Goal: Task Accomplishment & Management: Use online tool/utility

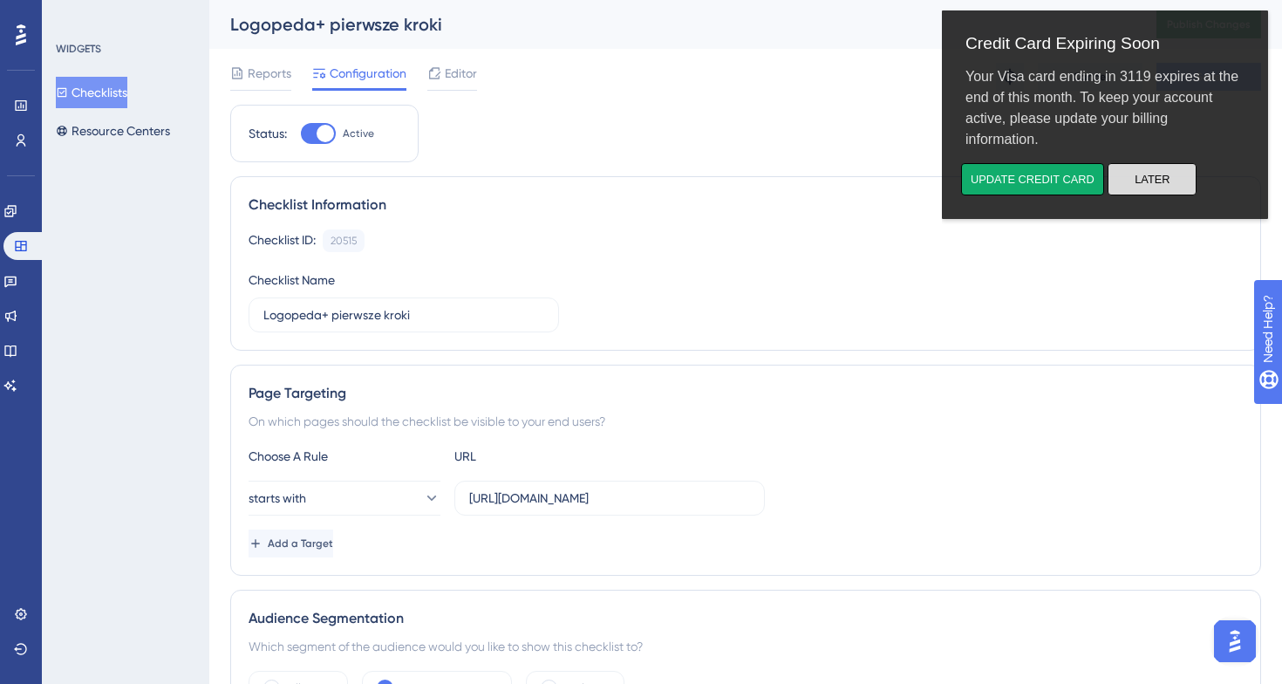
drag, startPoint x: 1147, startPoint y: 179, endPoint x: 2073, endPoint y: 144, distance: 927.5
click at [1147, 179] on button "Later" at bounding box center [1151, 179] width 89 height 32
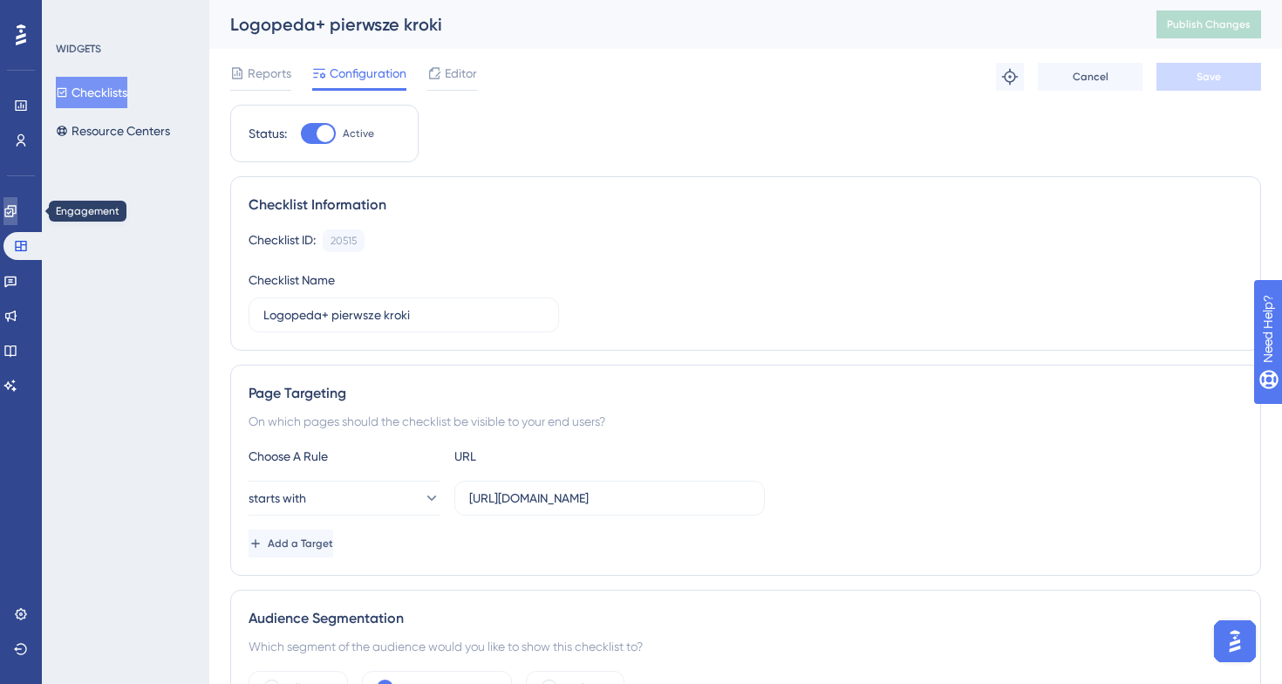
click at [17, 221] on link at bounding box center [10, 211] width 14 height 28
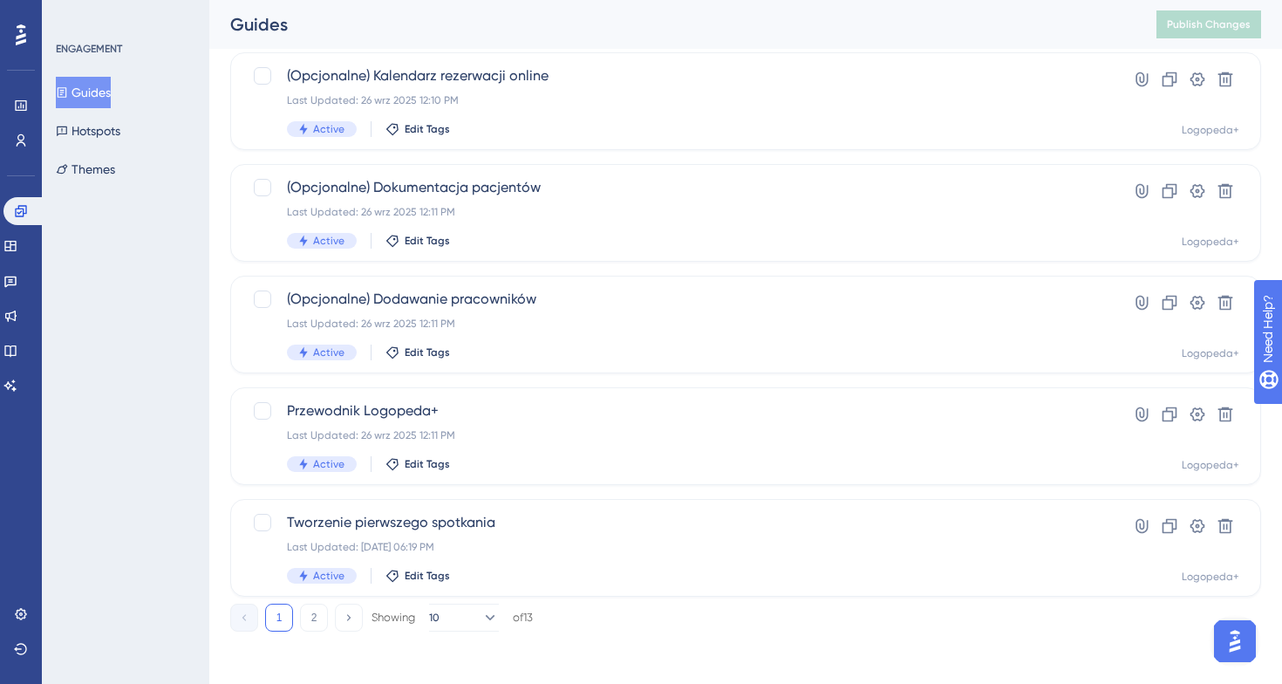
scroll to position [670, 0]
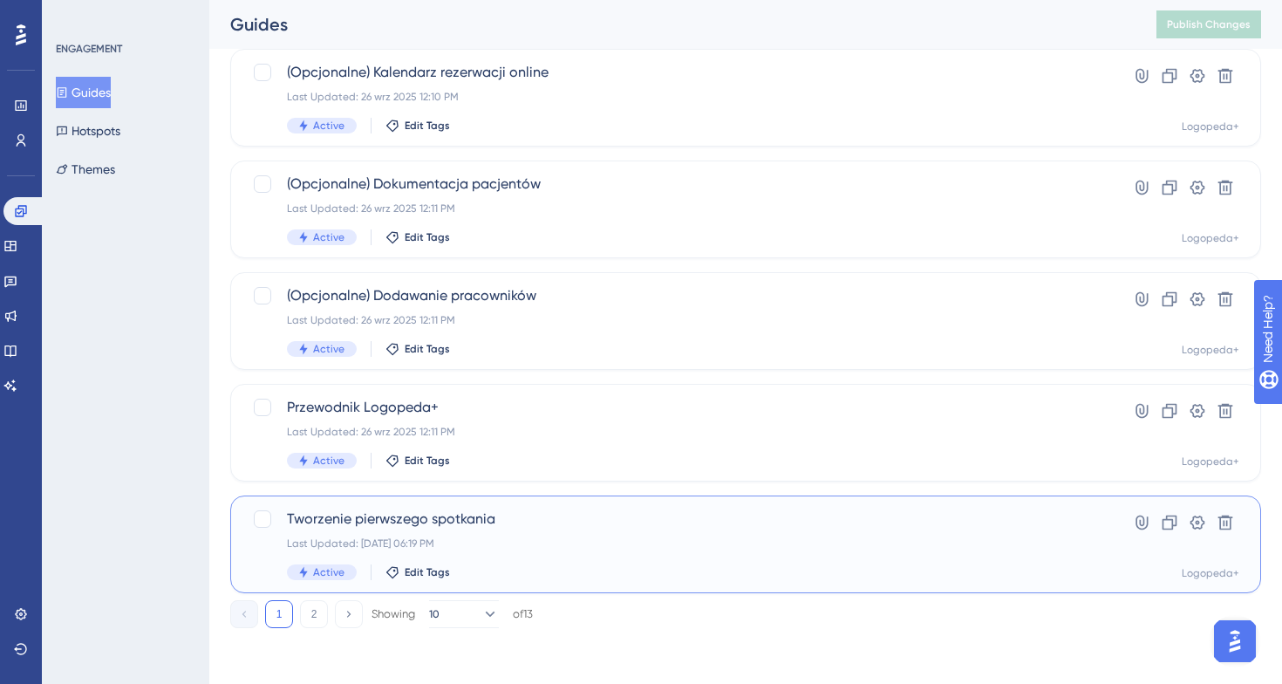
click at [539, 555] on div "Tworzenie pierwszego spotkania Last Updated: [DATE] 06:19 PM Active Edit Tags" at bounding box center [676, 543] width 778 height 71
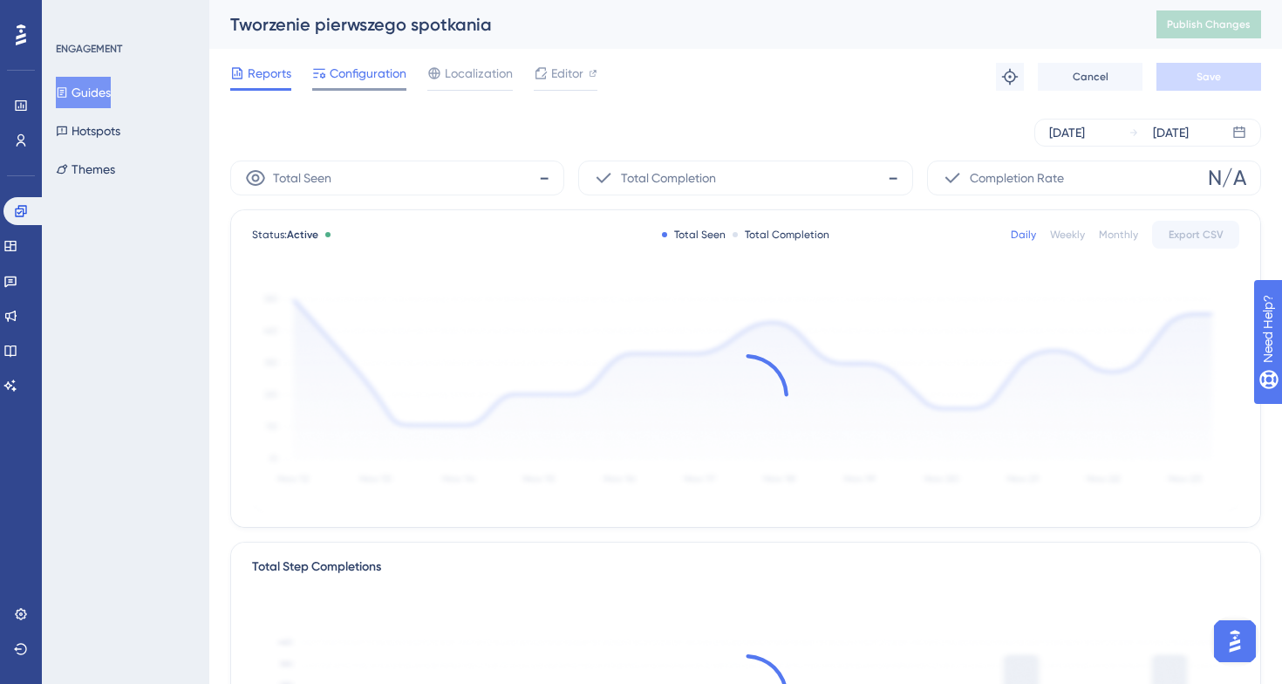
click at [391, 82] on span "Configuration" at bounding box center [368, 73] width 77 height 21
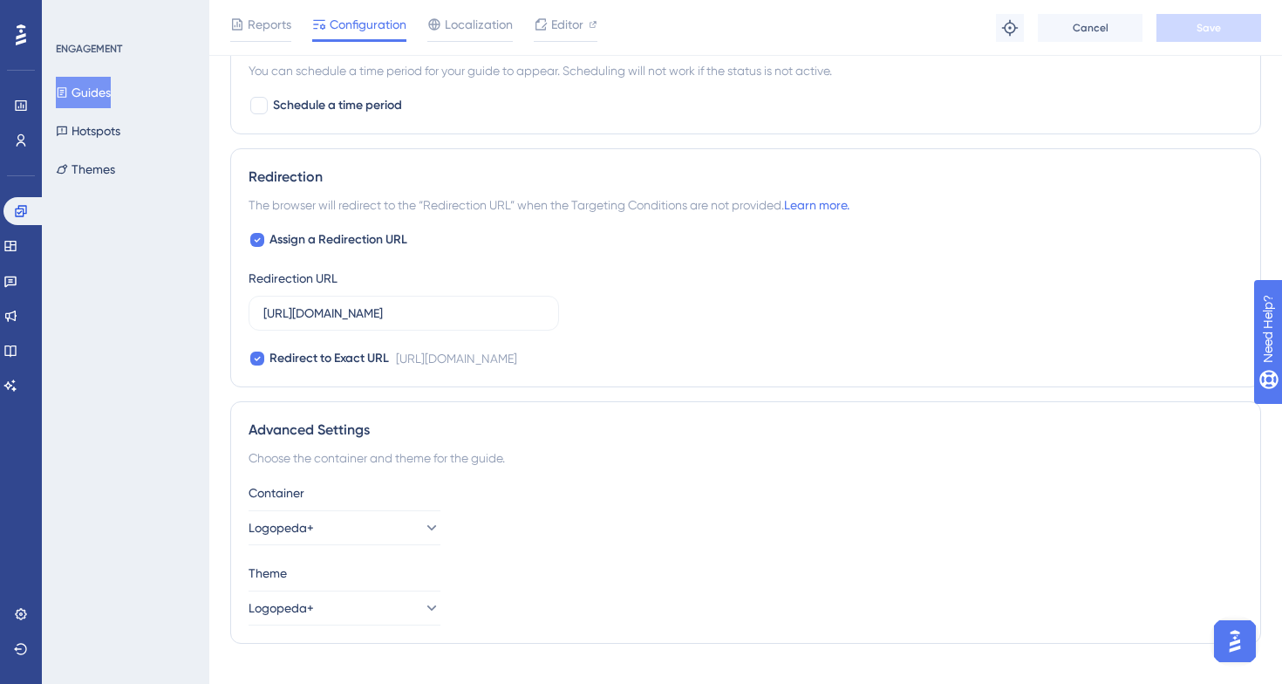
scroll to position [1355, 0]
click at [585, 16] on div "Editor" at bounding box center [566, 24] width 64 height 21
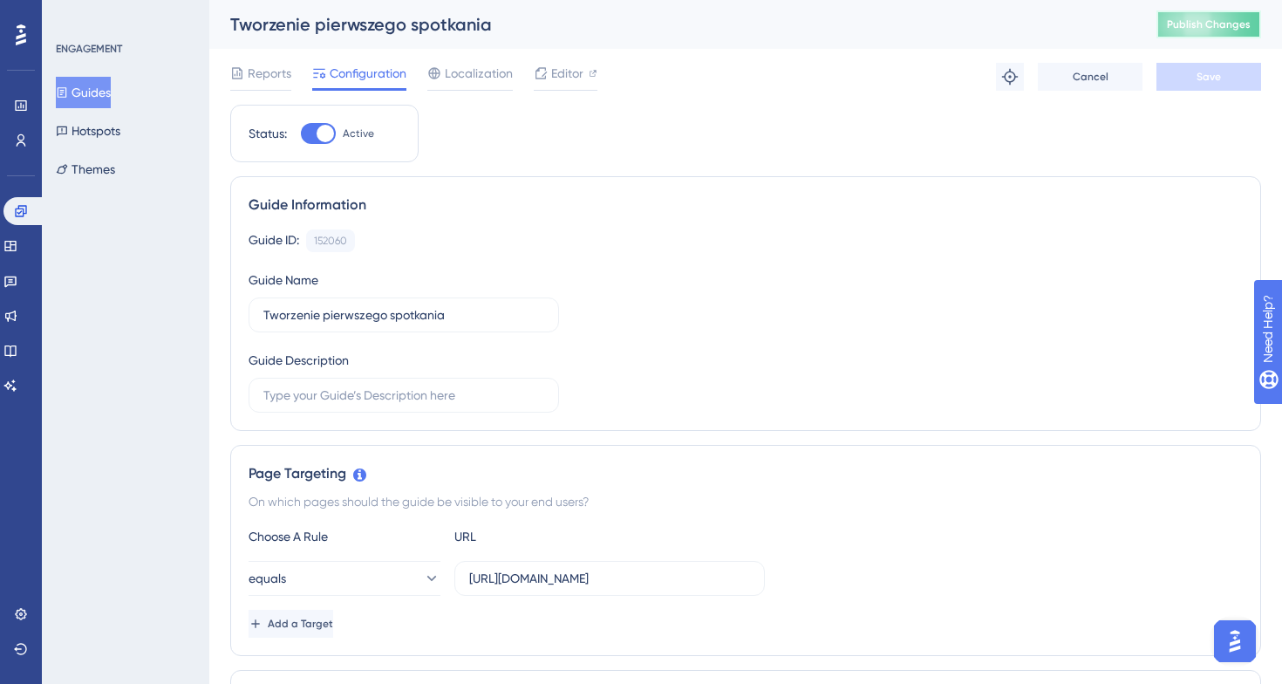
click at [1233, 26] on span "Publish Changes" at bounding box center [1209, 24] width 84 height 14
click at [1205, 25] on span "Publish Changes" at bounding box center [1209, 24] width 84 height 14
click at [17, 234] on link at bounding box center [10, 246] width 14 height 28
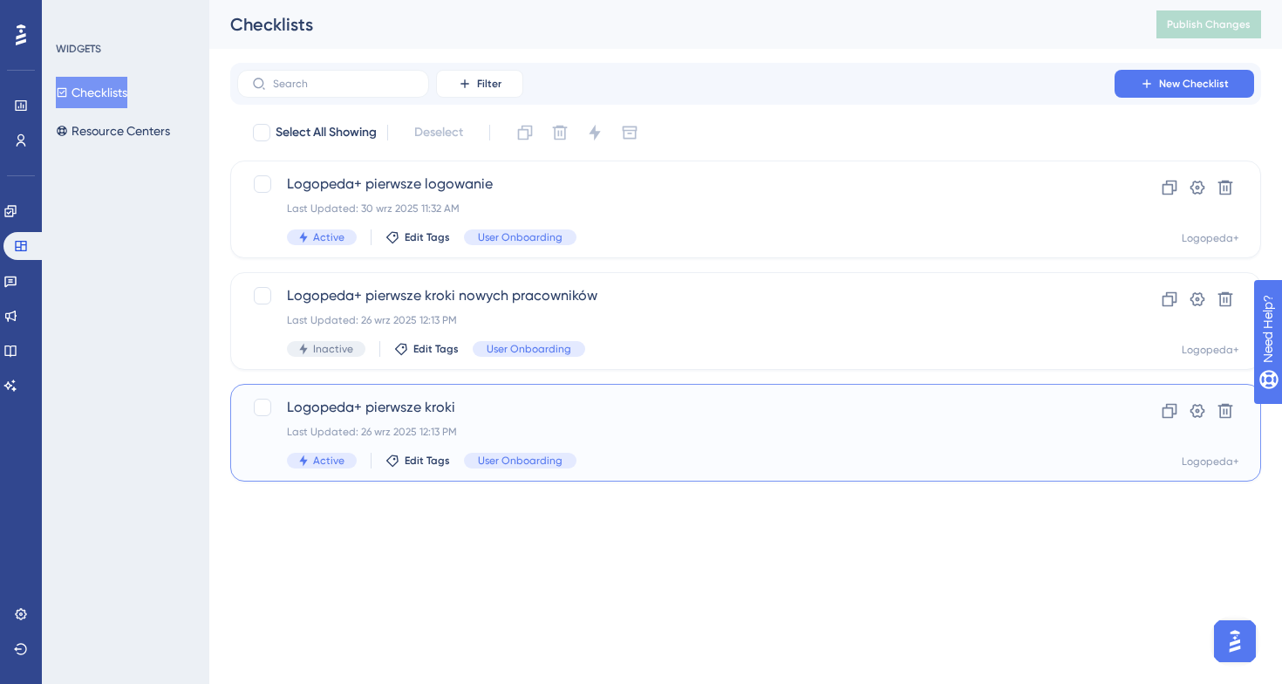
click at [677, 439] on div "Logopeda+ pierwsze kroki Last Updated: [DATE] 12:13 PM Active Edit Tags User On…" at bounding box center [676, 432] width 778 height 71
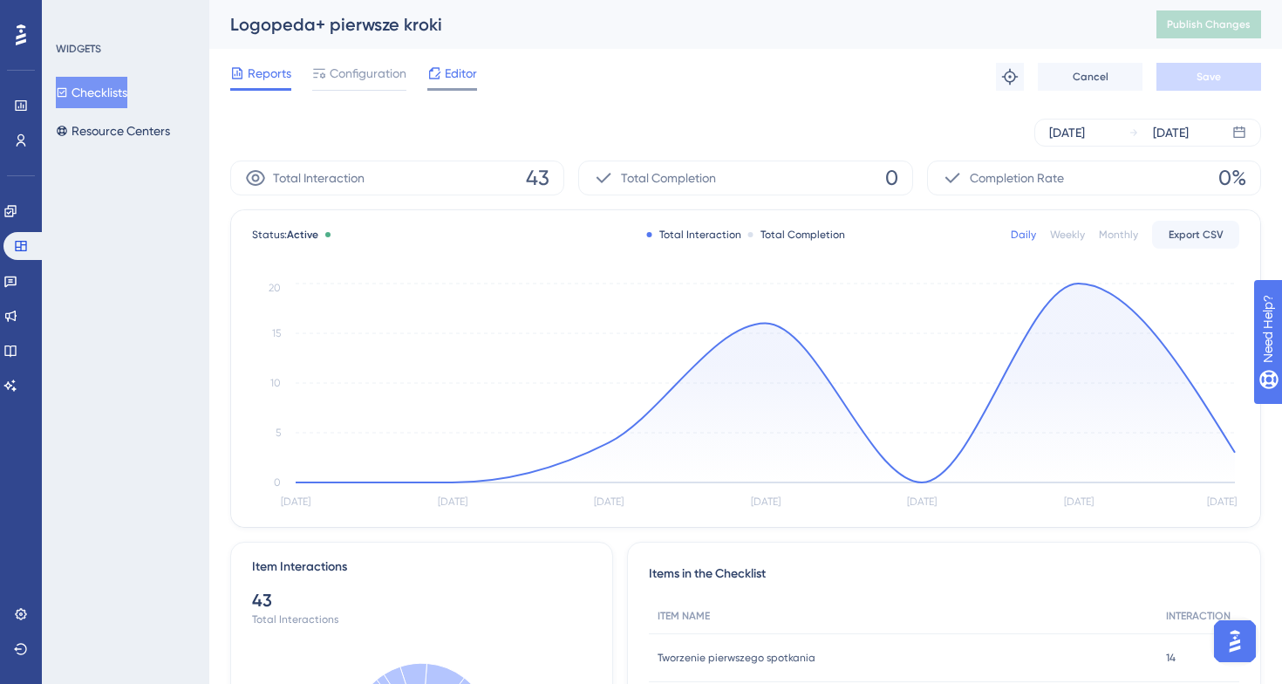
click at [453, 76] on span "Editor" at bounding box center [461, 73] width 32 height 21
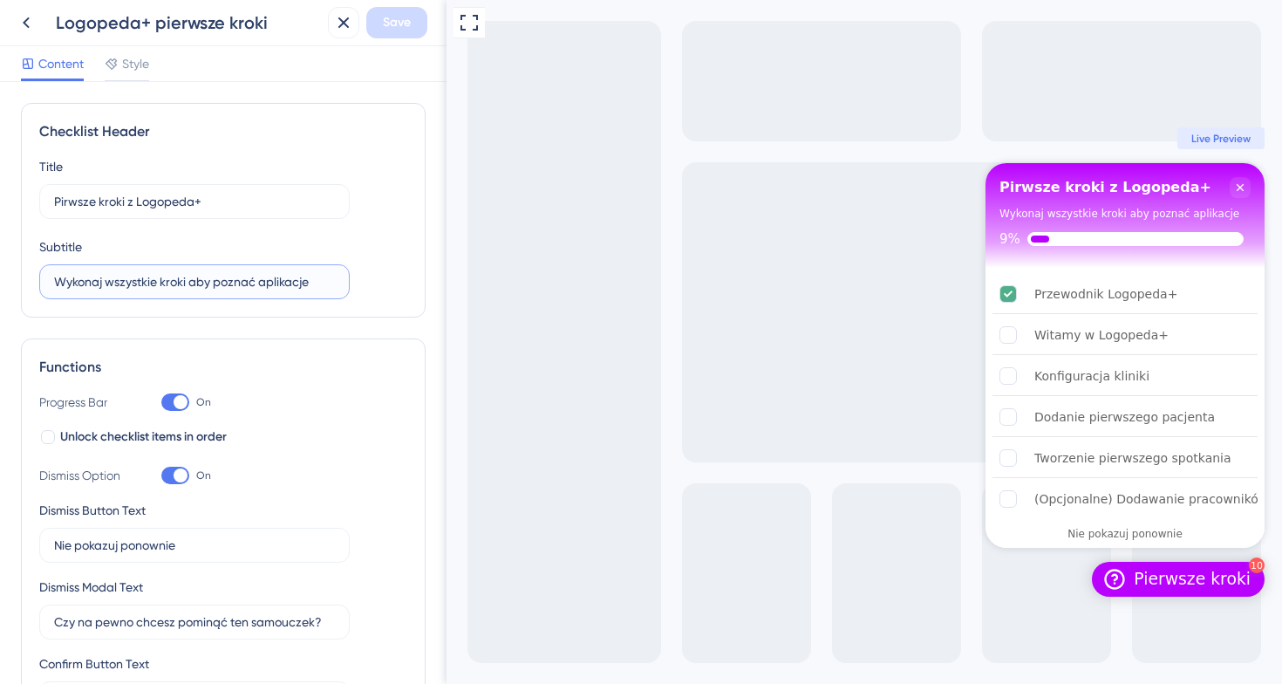
click at [183, 285] on input "Wykonaj wszystkie kroki aby poznać aplikacje" at bounding box center [194, 281] width 281 height 19
click at [325, 289] on input "Wykonaj wszystkie kroki, aby poznać aplikacje" at bounding box center [194, 281] width 281 height 19
type input "Wykonaj wszystkie kroki, aby poznać aplikację."
click at [67, 207] on input "Pirwsze kroki z Logopeda+" at bounding box center [194, 201] width 281 height 19
type input "Pierwsze kroki z Logopeda+"
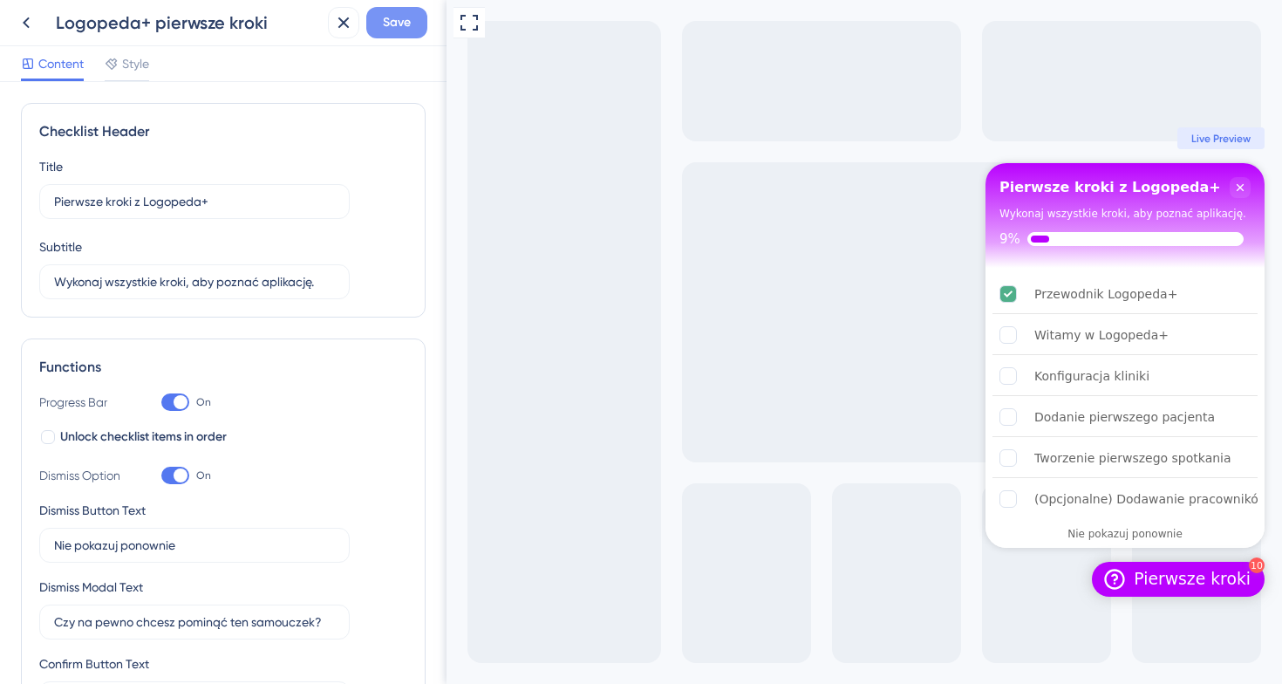
click at [408, 22] on span "Save" at bounding box center [397, 22] width 28 height 21
